Goal: Browse casually

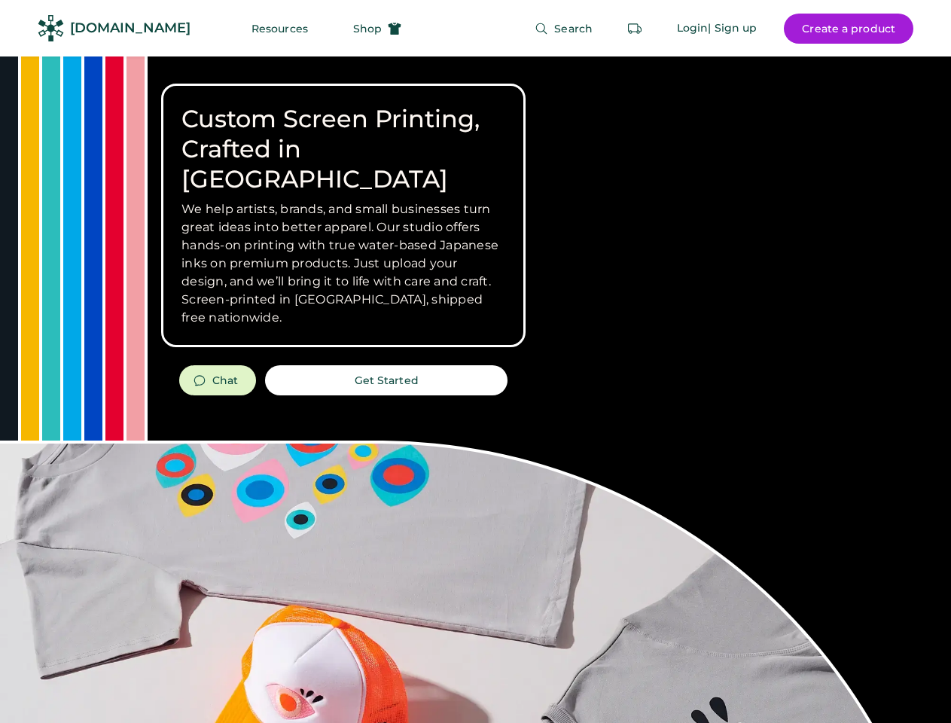
click at [475, 361] on div "Custom Screen Printing, Crafted in [GEOGRAPHIC_DATA] We help artists, brands, a…" at bounding box center [475, 534] width 951 height 956
click at [475, 389] on div "Custom Screen Printing, Crafted in [GEOGRAPHIC_DATA] We help artists, brands, a…" at bounding box center [475, 534] width 951 height 956
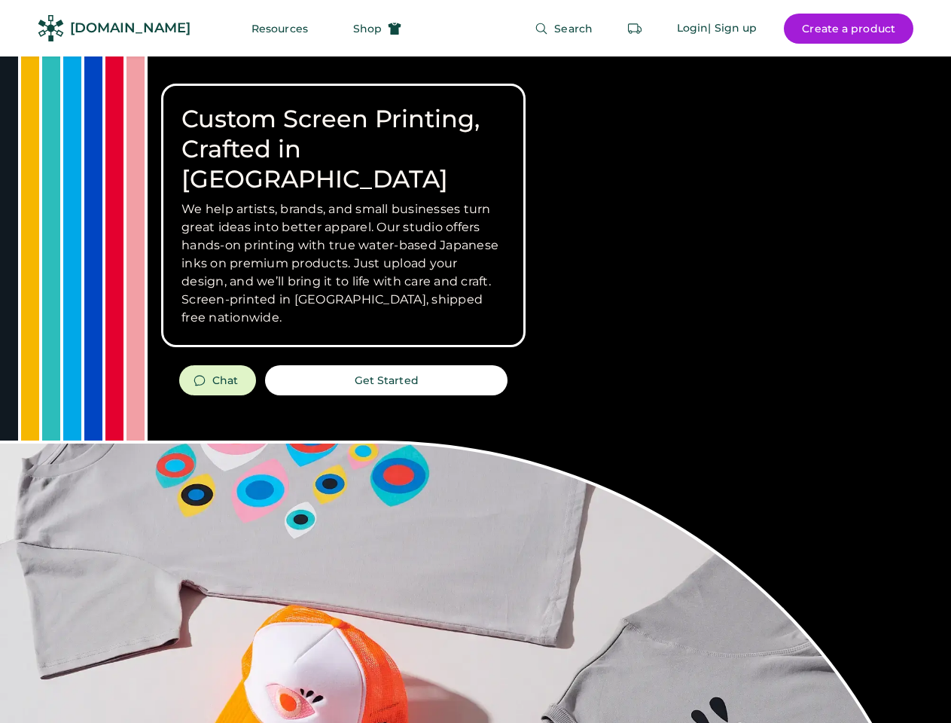
click at [475, 389] on div "Custom Screen Printing, Crafted in [GEOGRAPHIC_DATA] We help artists, brands, a…" at bounding box center [475, 534] width 951 height 956
click at [343, 215] on h3 "We help artists, brands, and small businesses turn great ideas into better appa…" at bounding box center [343, 263] width 324 height 126
click at [343, 200] on h3 "We help artists, brands, and small businesses turn great ideas into better appa…" at bounding box center [343, 263] width 324 height 126
click at [343, 134] on h1 "Custom Screen Printing, Crafted in [GEOGRAPHIC_DATA]" at bounding box center [343, 149] width 324 height 90
